Goal: Check status: Check status

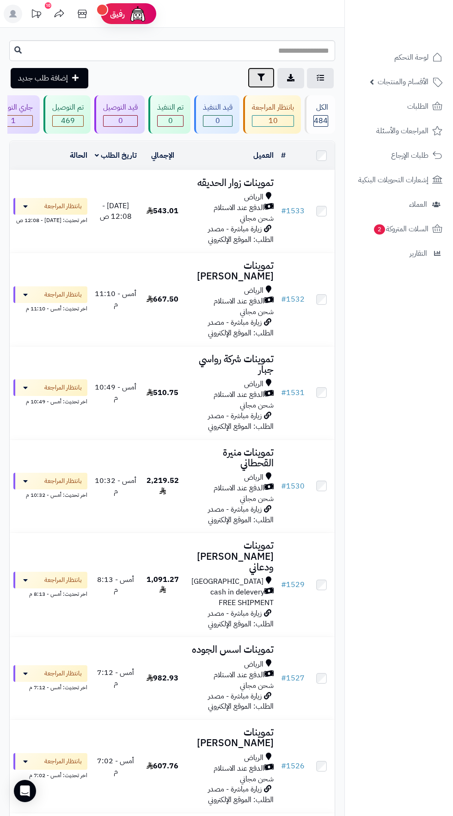
click at [260, 76] on icon "button" at bounding box center [261, 77] width 7 height 7
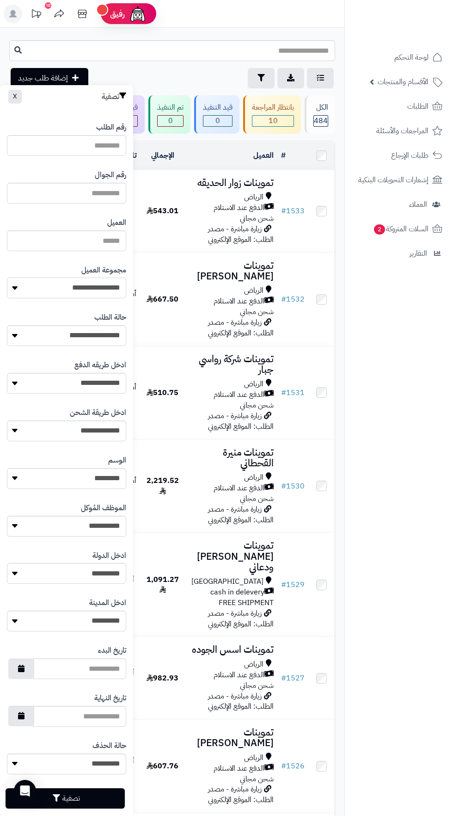
click at [100, 286] on select "**********" at bounding box center [66, 288] width 119 height 21
select select "*"
click at [51, 799] on button "تصفية" at bounding box center [65, 798] width 119 height 20
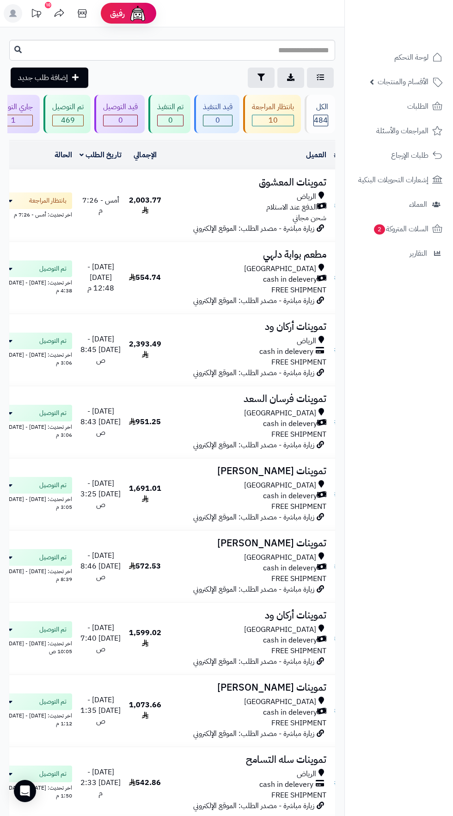
scroll to position [0, 0]
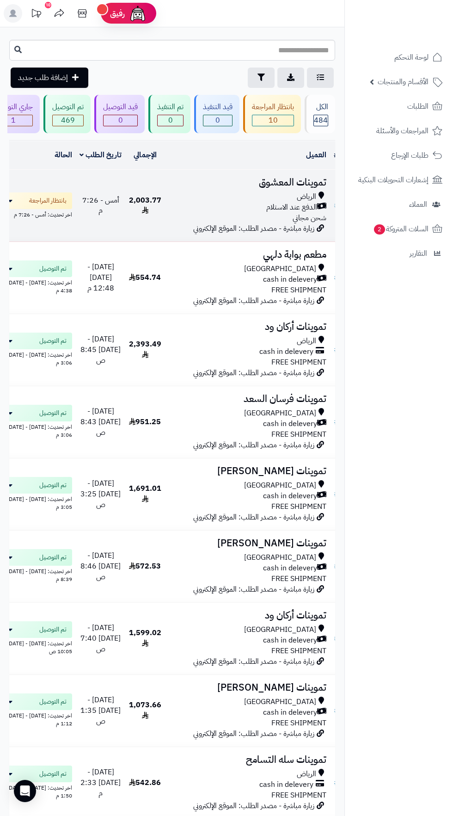
click at [186, 181] on h3 "تموينات المعشوق" at bounding box center [248, 182] width 158 height 11
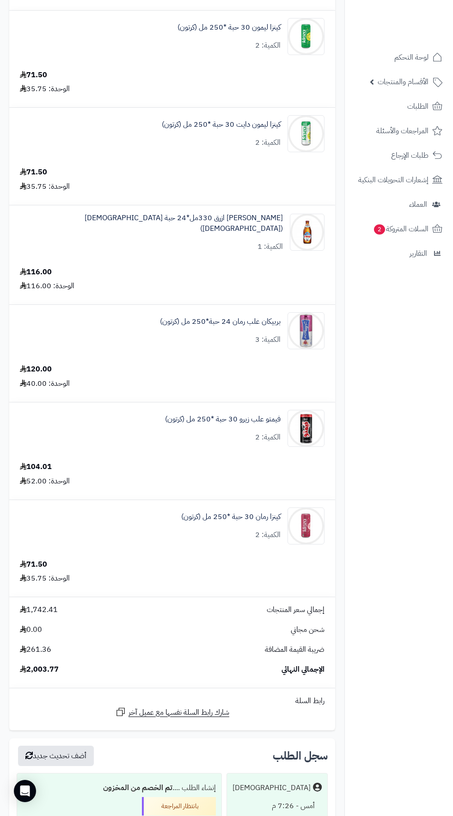
scroll to position [1367, 0]
